Goal: Transaction & Acquisition: Obtain resource

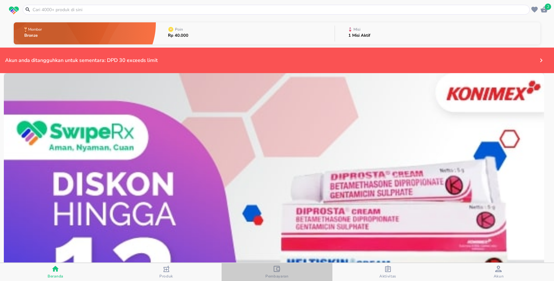
click at [278, 275] on span "Pembayaran" at bounding box center [276, 276] width 23 height 5
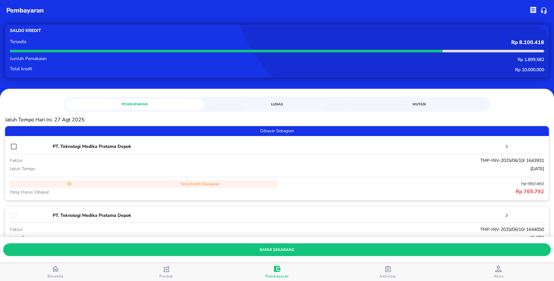
click at [420, 103] on span "Mutasi" at bounding box center [419, 104] width 131 height 6
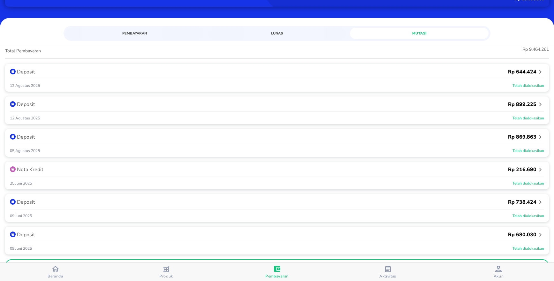
scroll to position [80, 0]
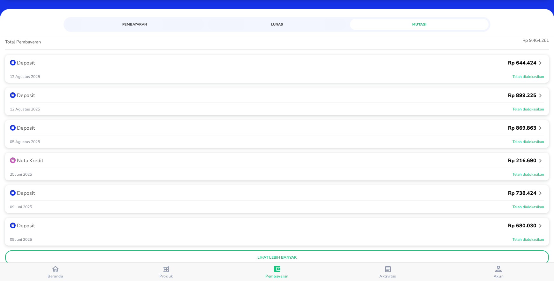
click at [536, 160] on icon "button" at bounding box center [540, 161] width 8 height 8
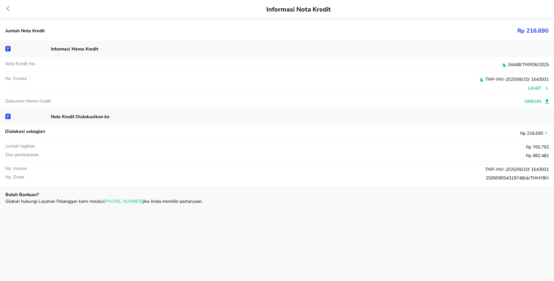
click at [531, 104] on span "unduh" at bounding box center [537, 102] width 24 height 8
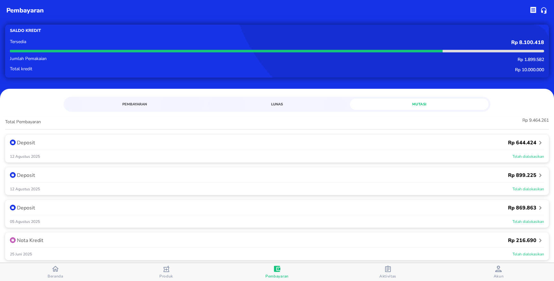
click at [414, 107] on span "Mutasi" at bounding box center [419, 104] width 131 height 6
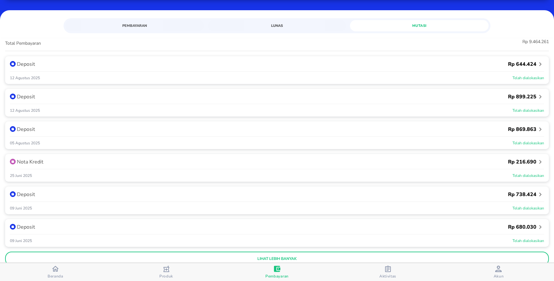
scroll to position [65, 0]
